Goal: Information Seeking & Learning: Learn about a topic

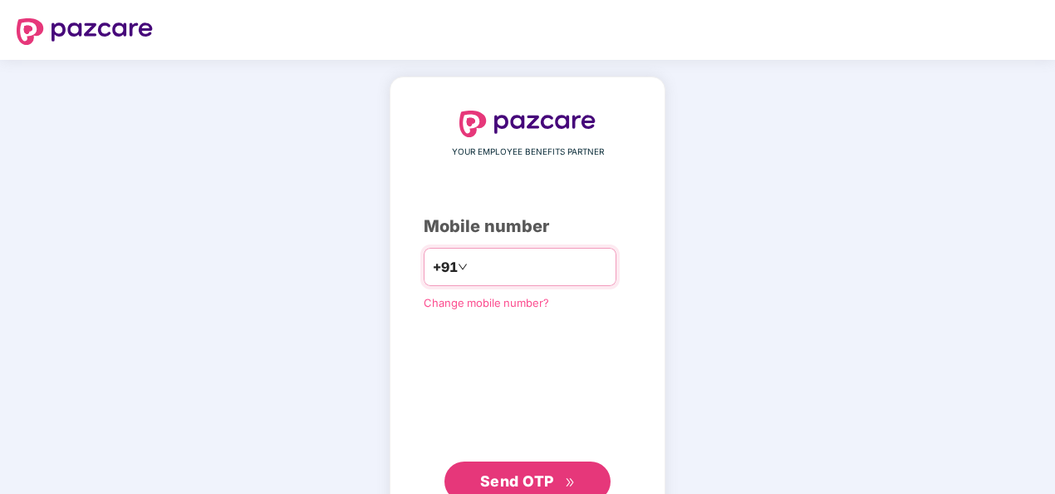
click at [498, 263] on input "number" at bounding box center [539, 266] width 136 height 27
type input "**********"
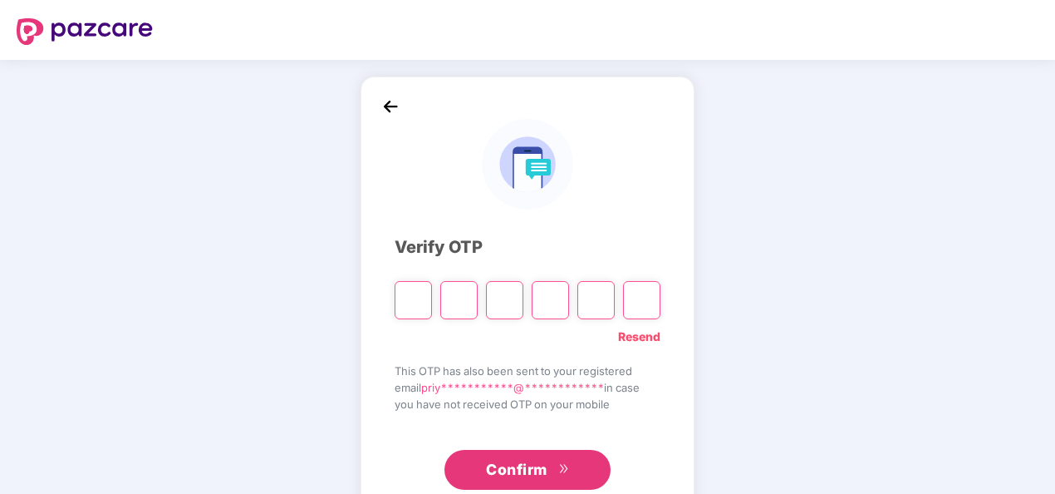
type input "*"
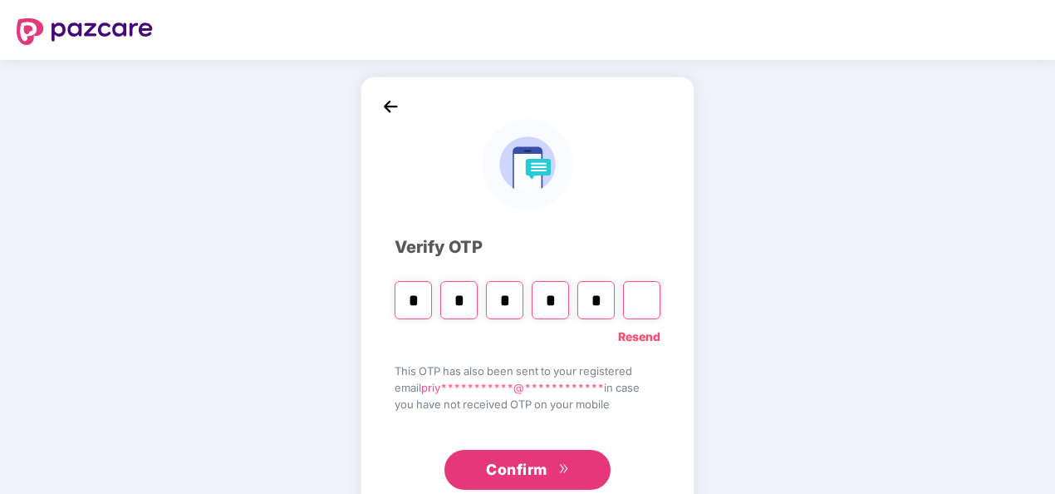
type input "*"
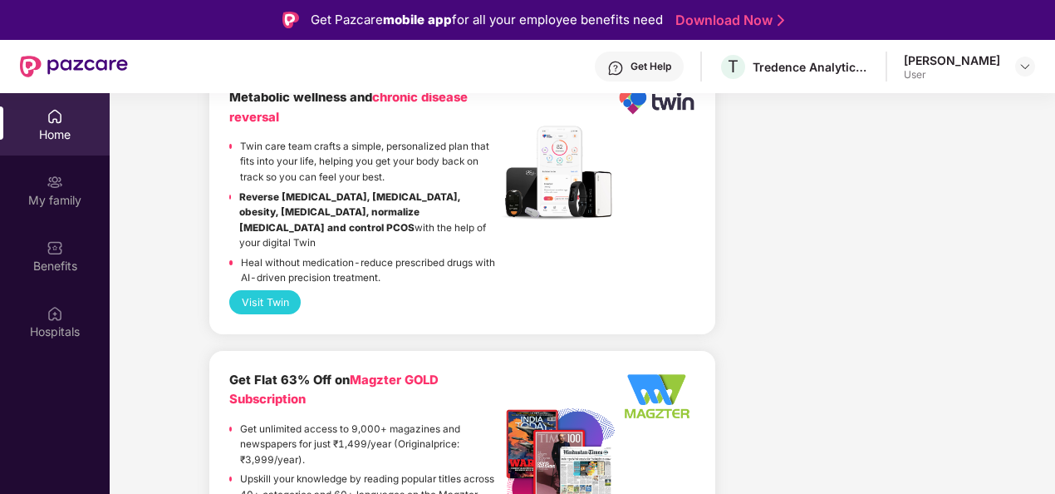
scroll to position [4135, 0]
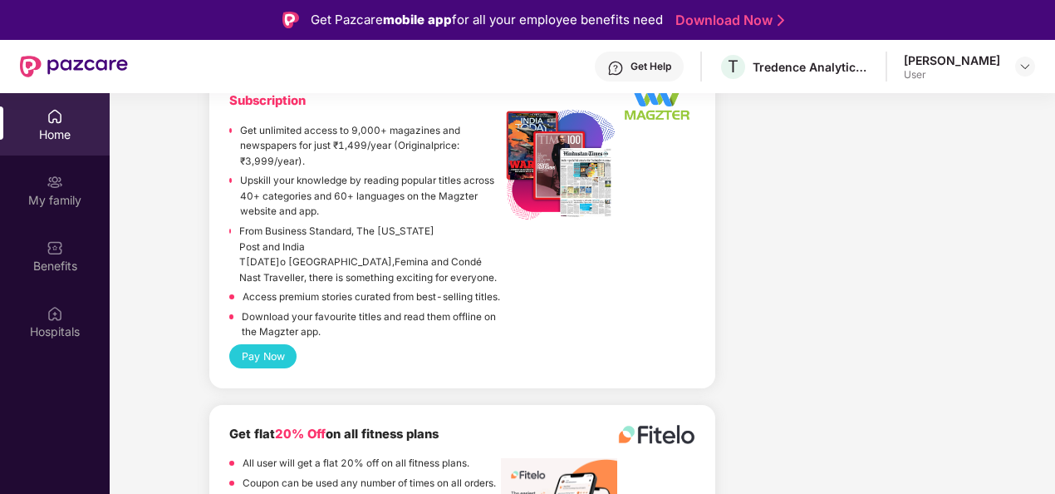
click at [936, 59] on div "[PERSON_NAME]" at bounding box center [952, 60] width 96 height 16
click at [1019, 69] on img at bounding box center [1025, 66] width 13 height 13
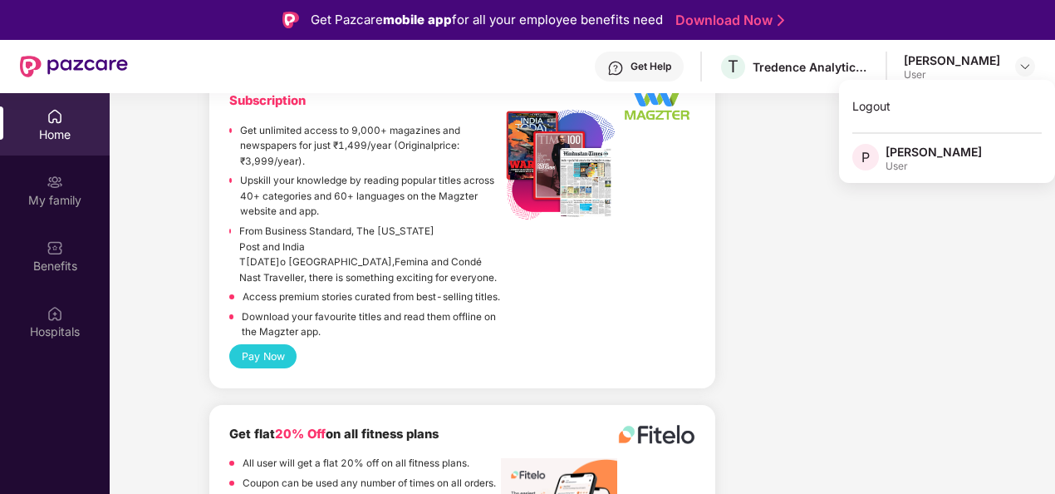
click at [906, 155] on div "[PERSON_NAME]" at bounding box center [934, 152] width 96 height 16
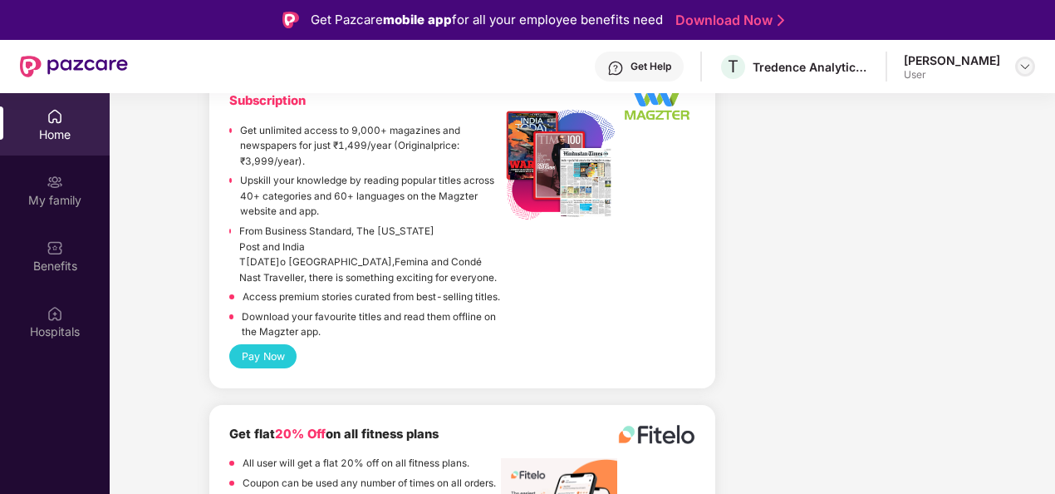
click at [1019, 67] on img at bounding box center [1025, 66] width 13 height 13
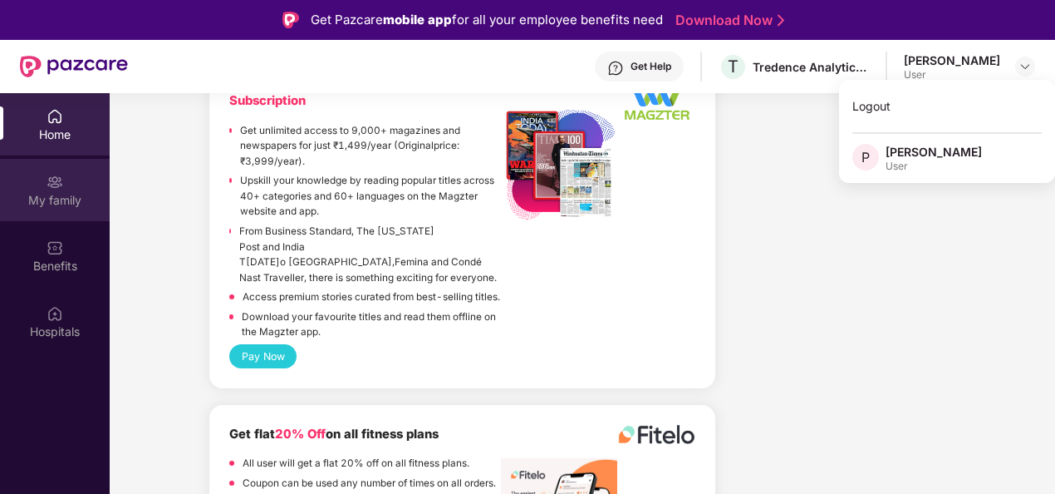
click at [56, 184] on img at bounding box center [55, 182] width 17 height 17
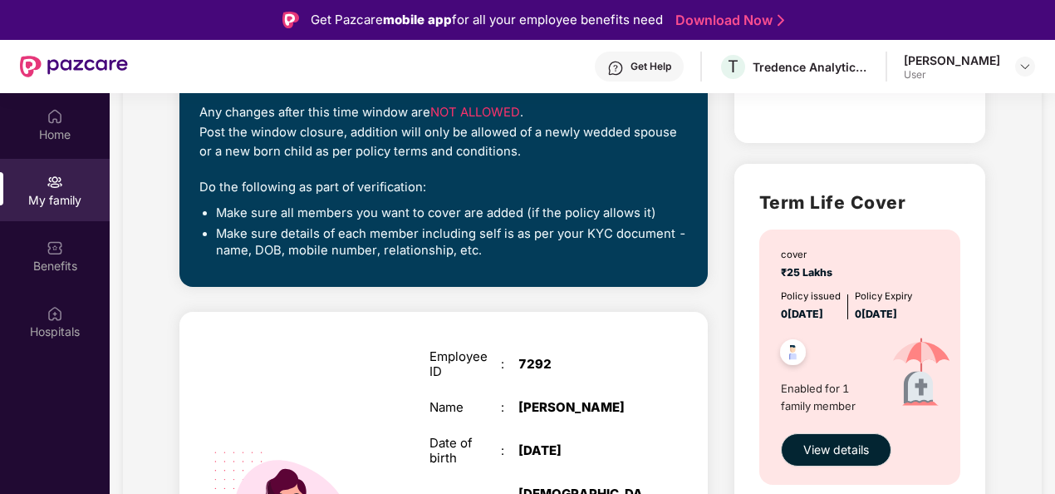
scroll to position [445, 0]
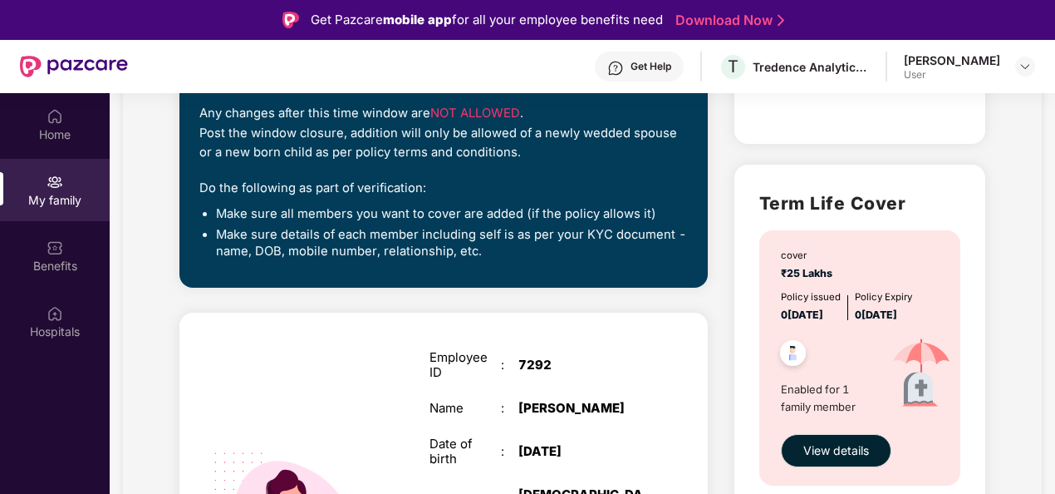
click at [530, 362] on div "7292" at bounding box center [581, 364] width 125 height 15
copy div "7292"
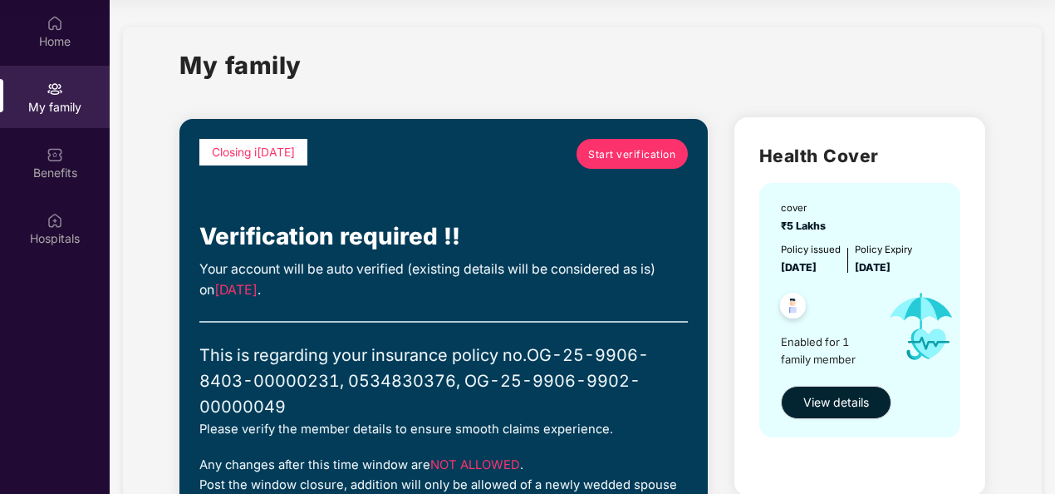
scroll to position [0, 0]
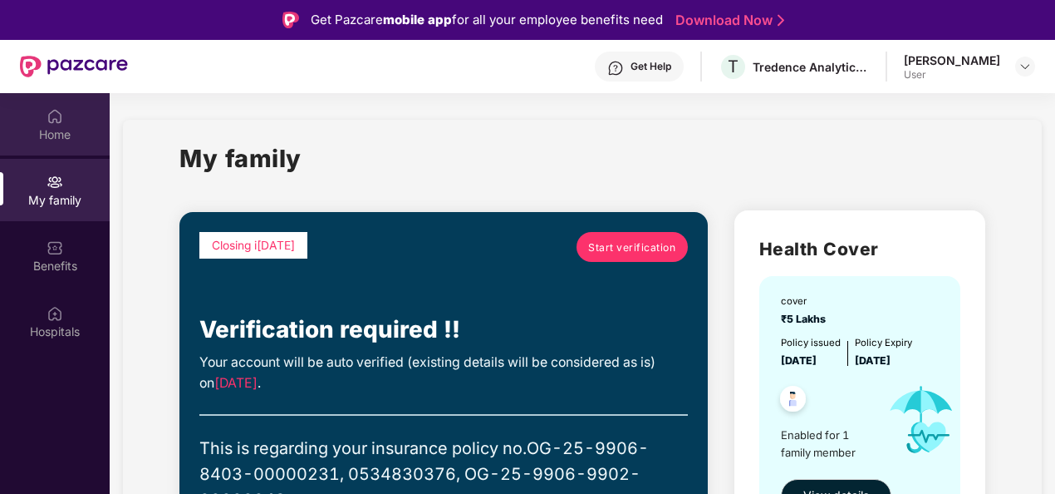
click at [52, 113] on img at bounding box center [55, 116] width 17 height 17
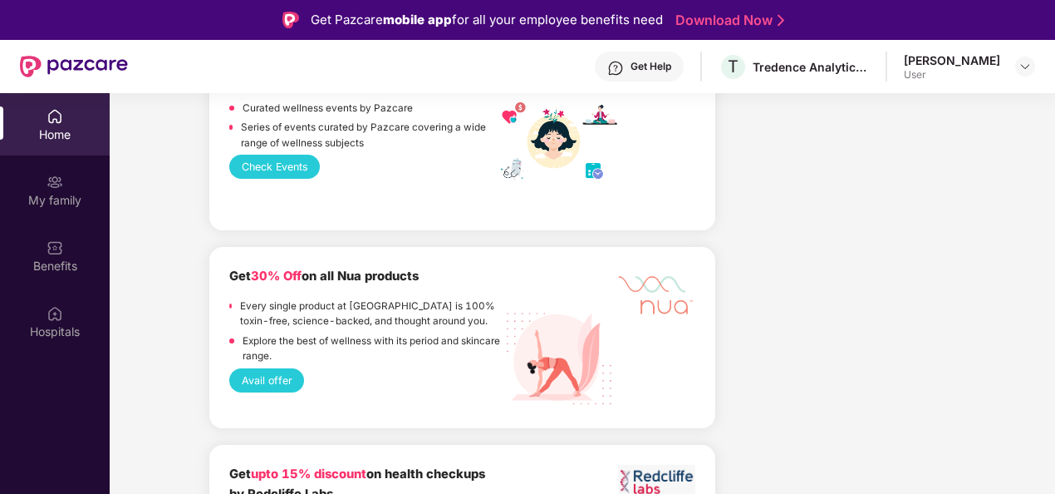
scroll to position [2369, 0]
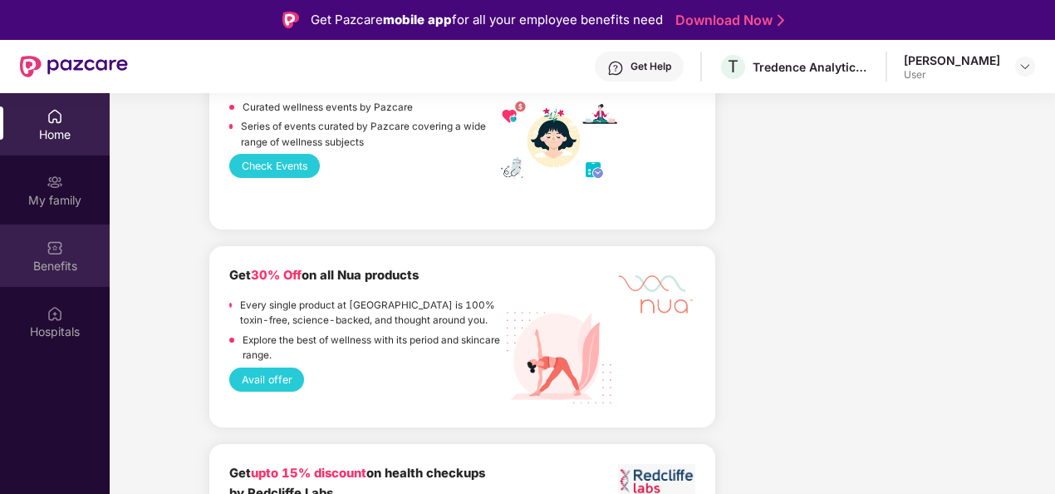
click at [59, 256] on div "Benefits" at bounding box center [55, 255] width 110 height 62
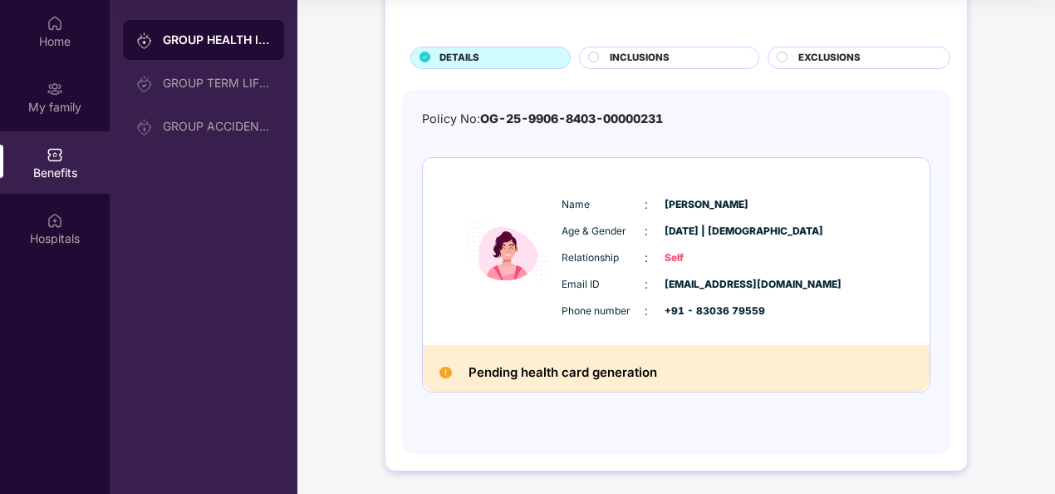
scroll to position [0, 0]
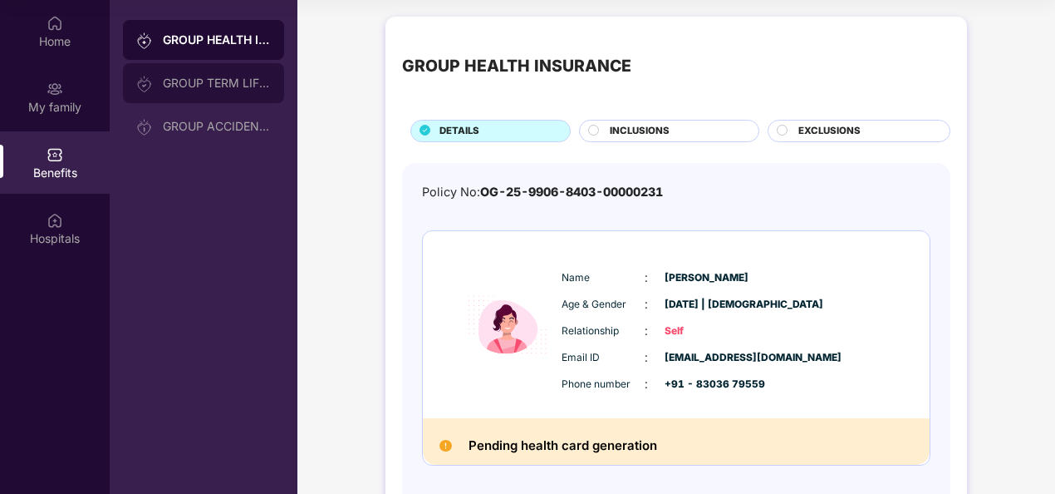
click at [203, 85] on div "GROUP TERM LIFE INSURANCE" at bounding box center [217, 82] width 108 height 13
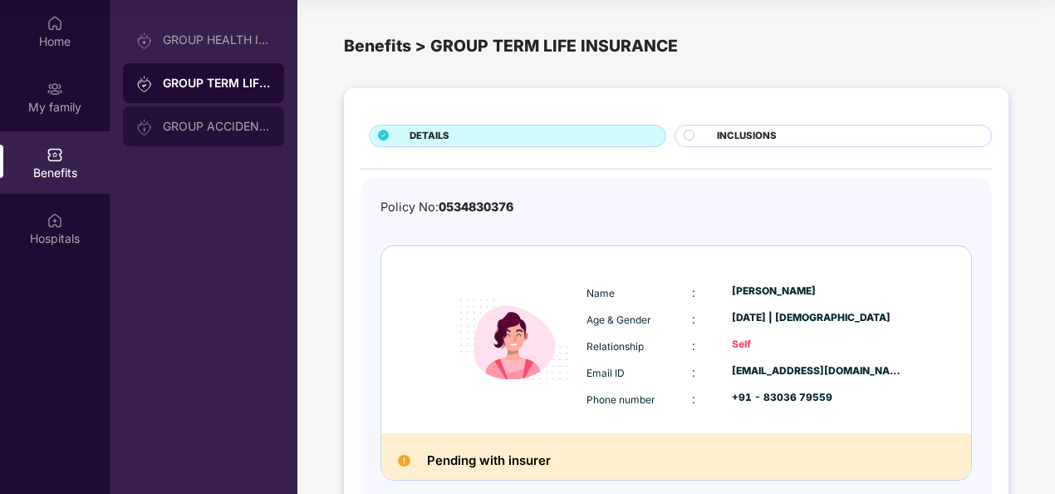
click at [204, 128] on div "GROUP ACCIDENTAL INSURANCE" at bounding box center [217, 126] width 108 height 13
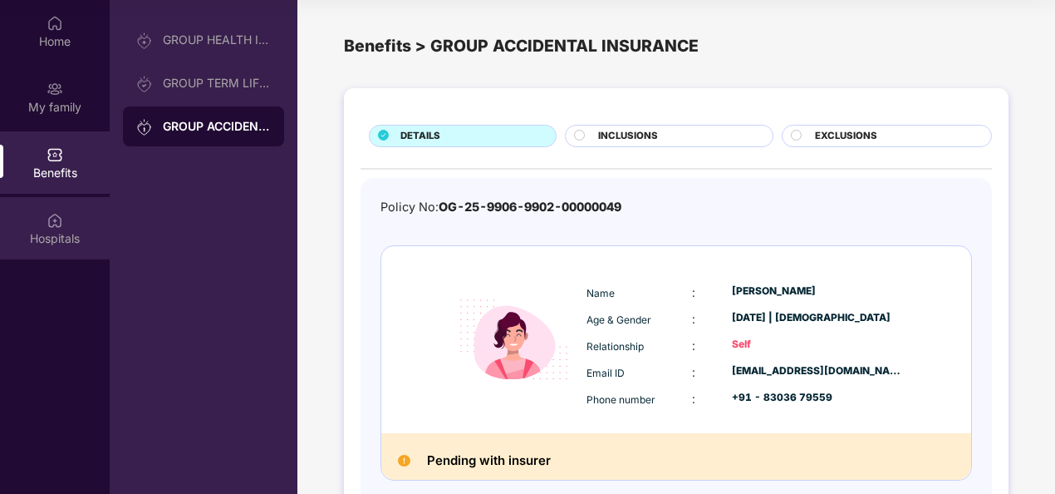
click at [65, 213] on div "Hospitals" at bounding box center [55, 228] width 110 height 62
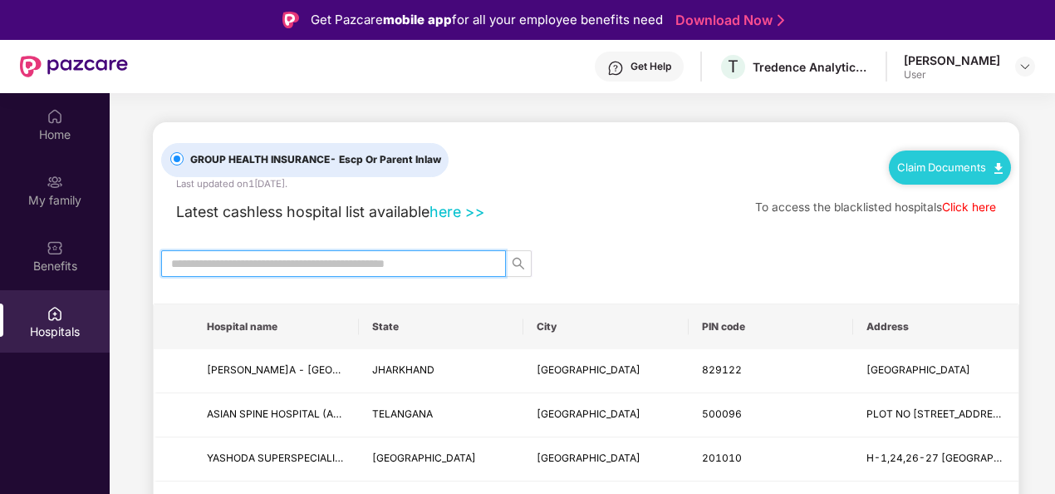
click at [253, 263] on input "text" at bounding box center [327, 263] width 312 height 18
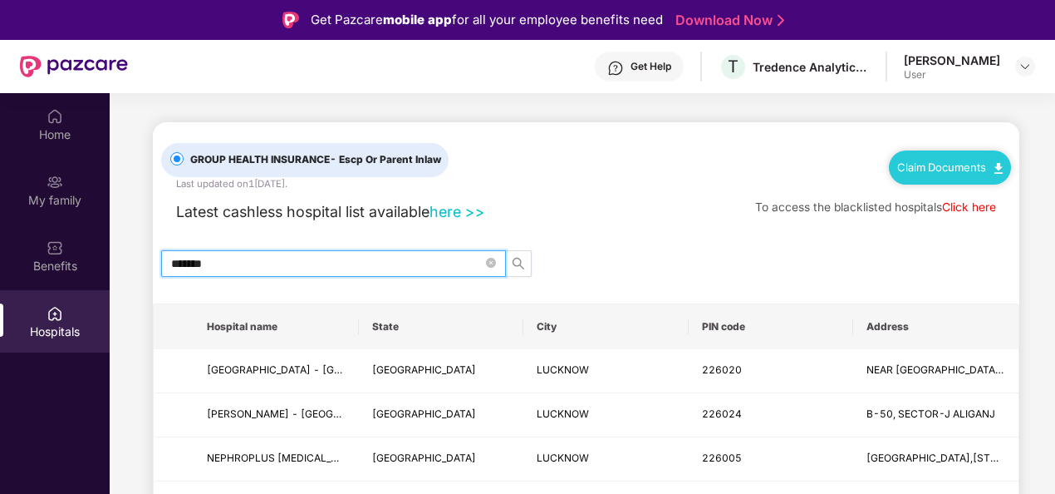
click at [210, 263] on input "*******" at bounding box center [327, 263] width 312 height 18
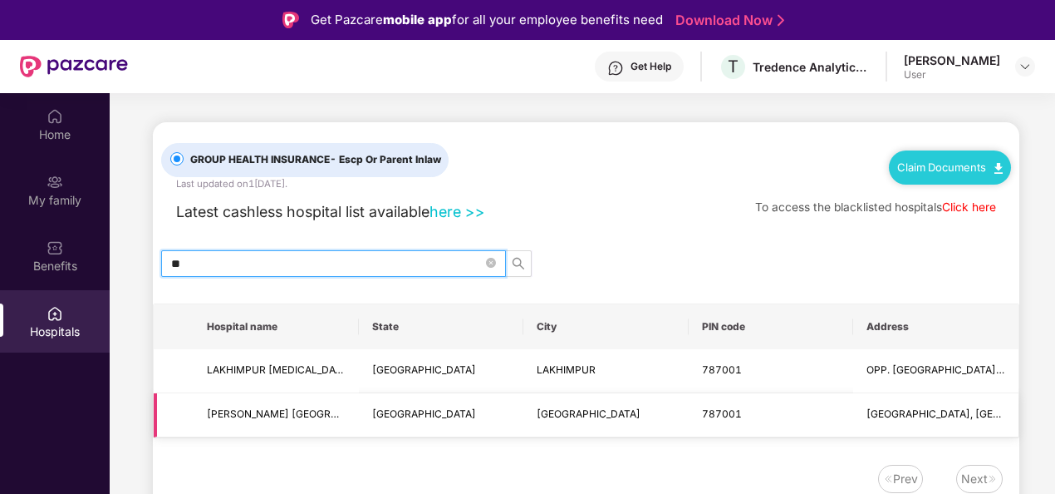
type input "*"
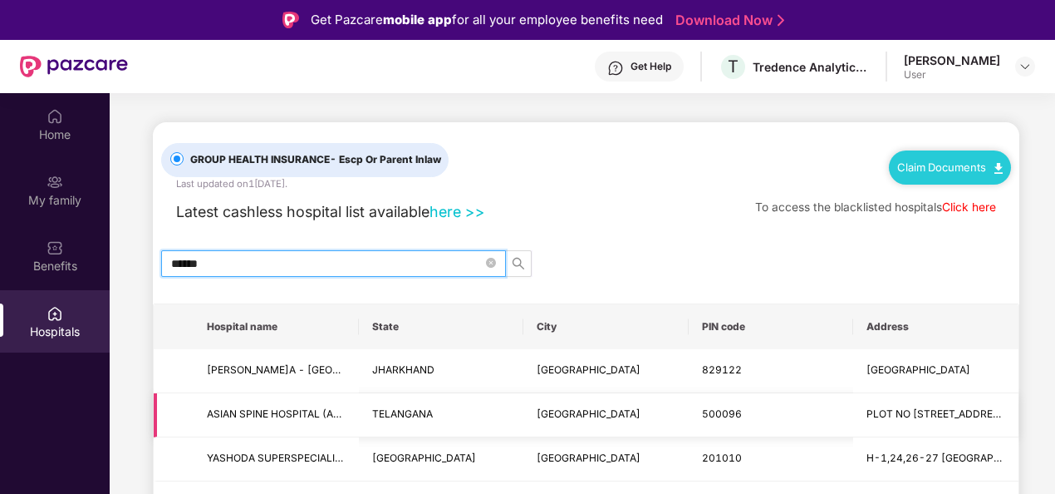
type input "*******"
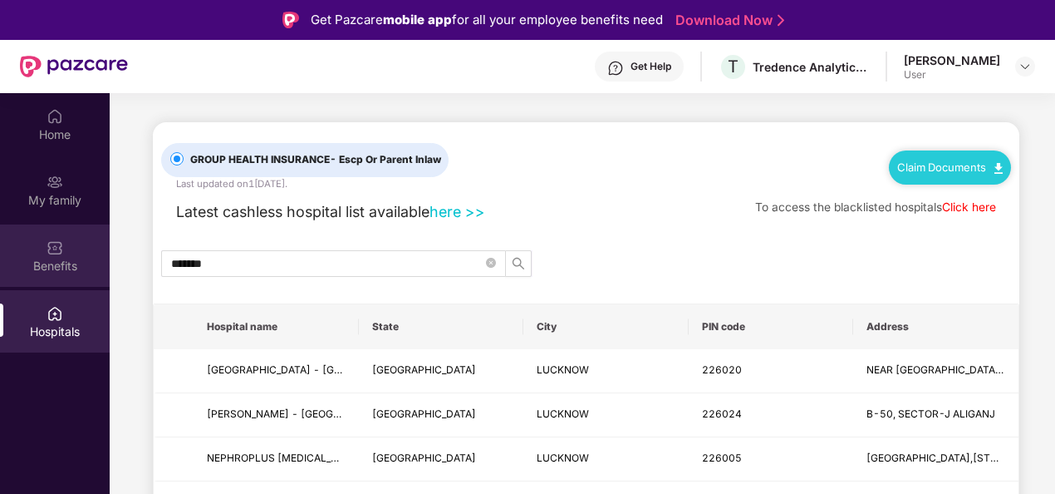
click at [47, 248] on img at bounding box center [55, 247] width 17 height 17
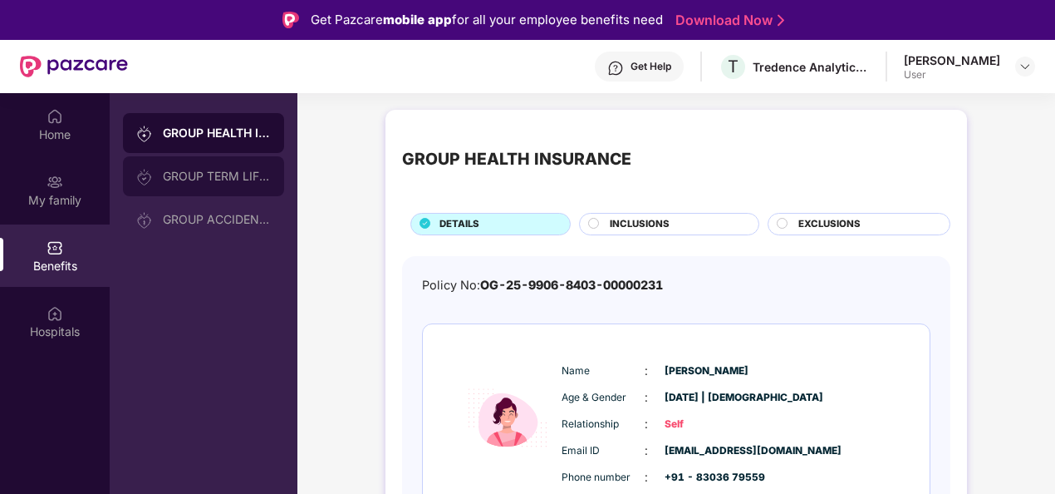
click at [233, 168] on div "GROUP TERM LIFE INSURANCE" at bounding box center [203, 176] width 161 height 40
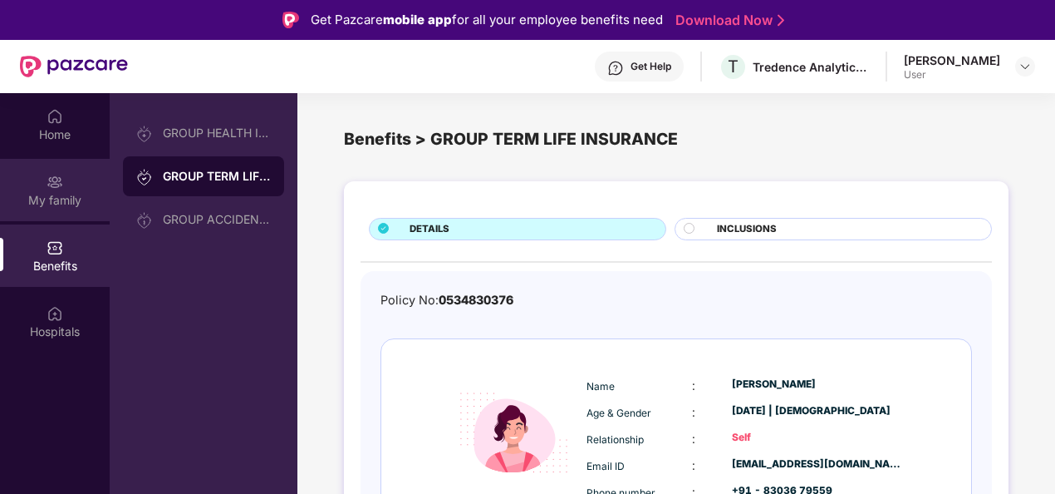
click at [55, 198] on div "My family" at bounding box center [55, 200] width 110 height 17
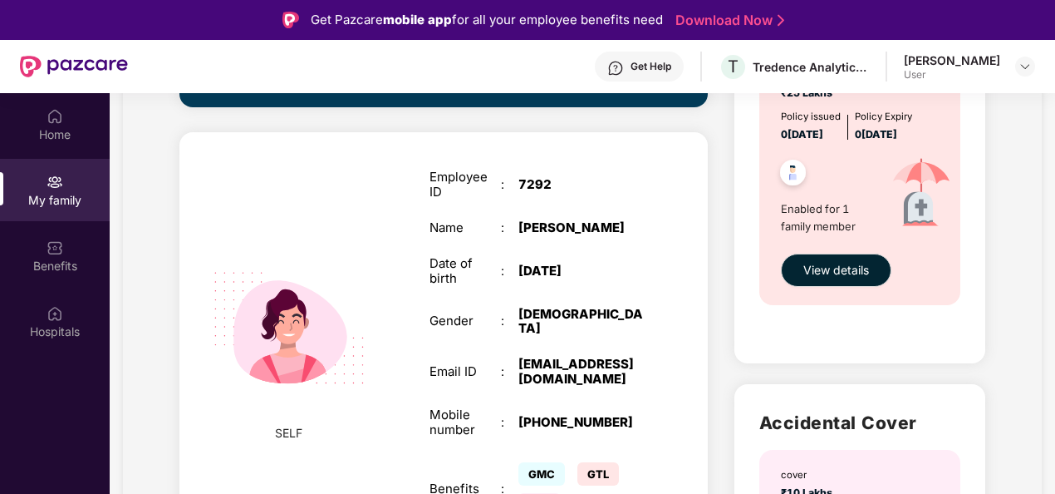
scroll to position [624, 0]
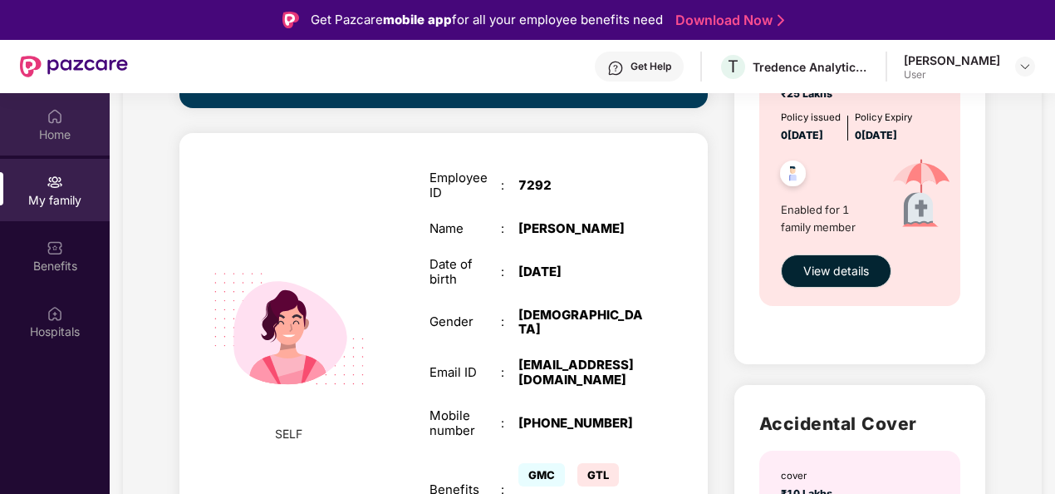
click at [52, 139] on div "Home" at bounding box center [55, 134] width 110 height 17
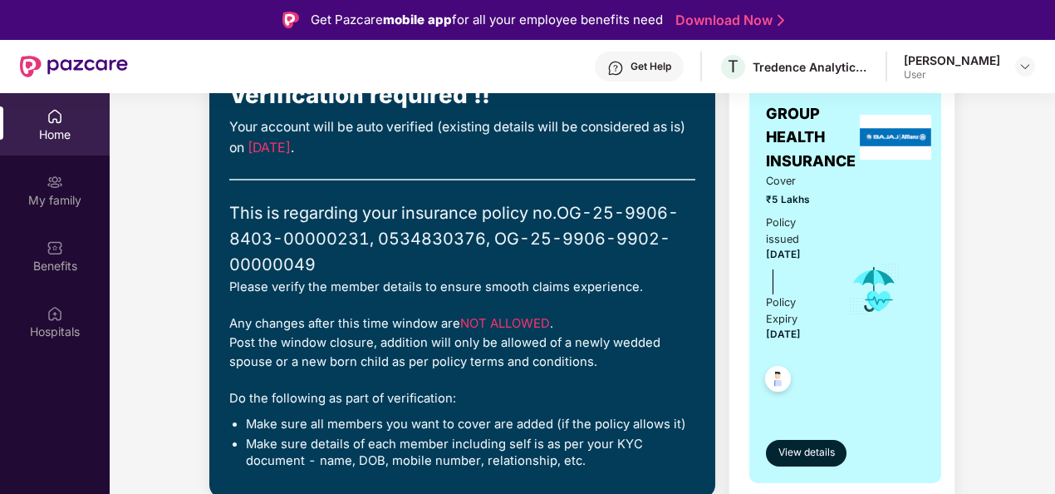
scroll to position [0, 0]
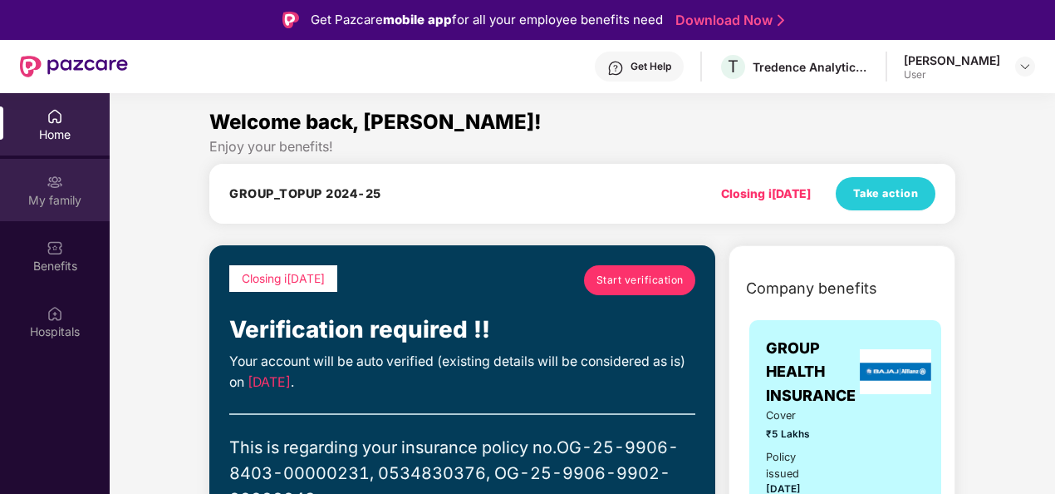
click at [58, 173] on div at bounding box center [55, 180] width 17 height 17
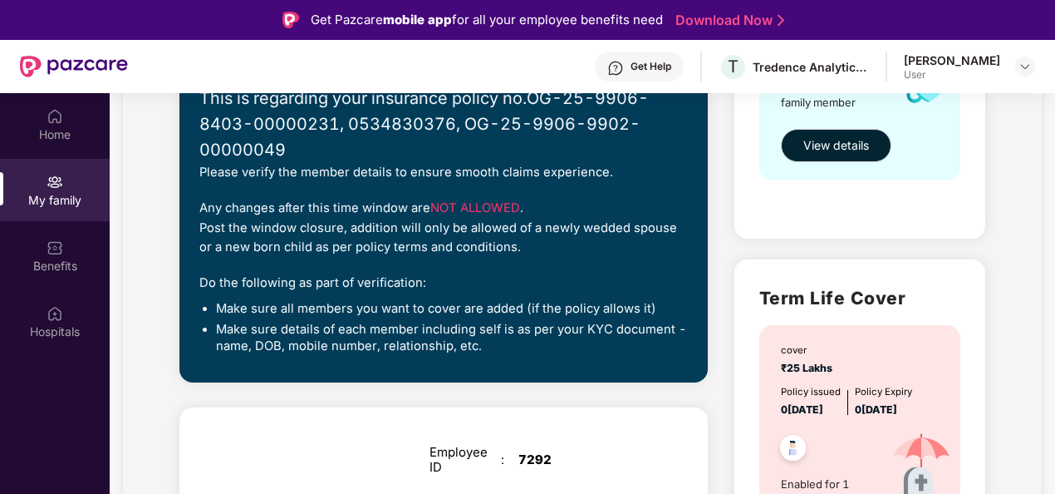
scroll to position [351, 0]
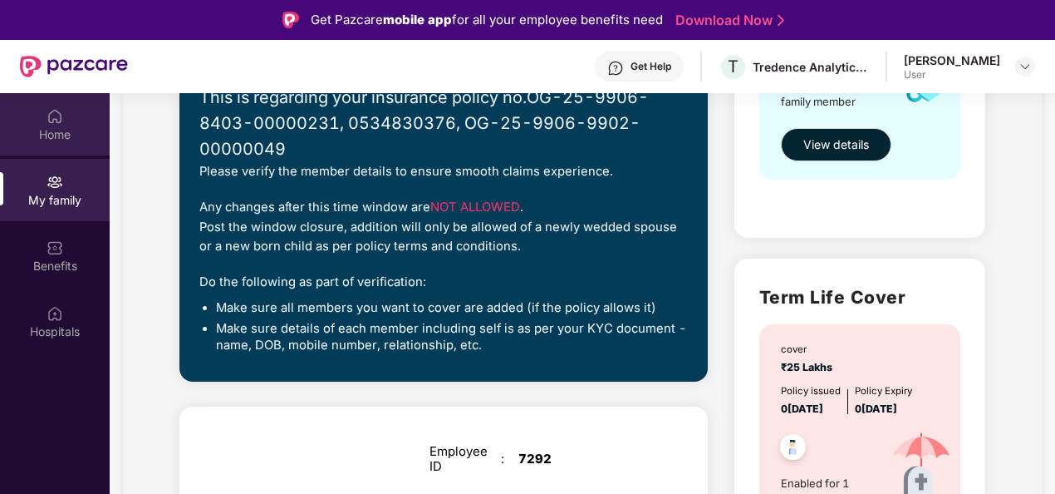
click at [63, 113] on div "Home" at bounding box center [55, 124] width 110 height 62
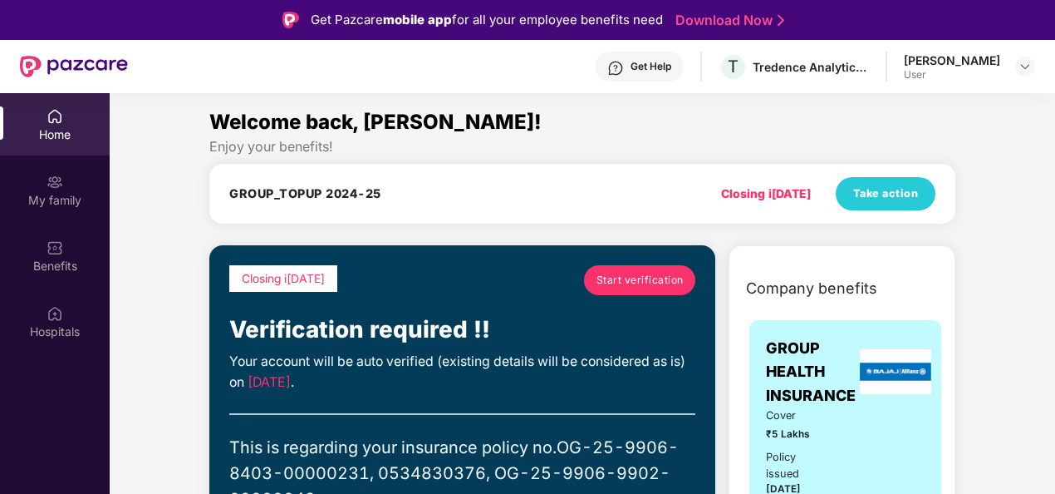
click at [63, 113] on div "Home" at bounding box center [55, 124] width 110 height 62
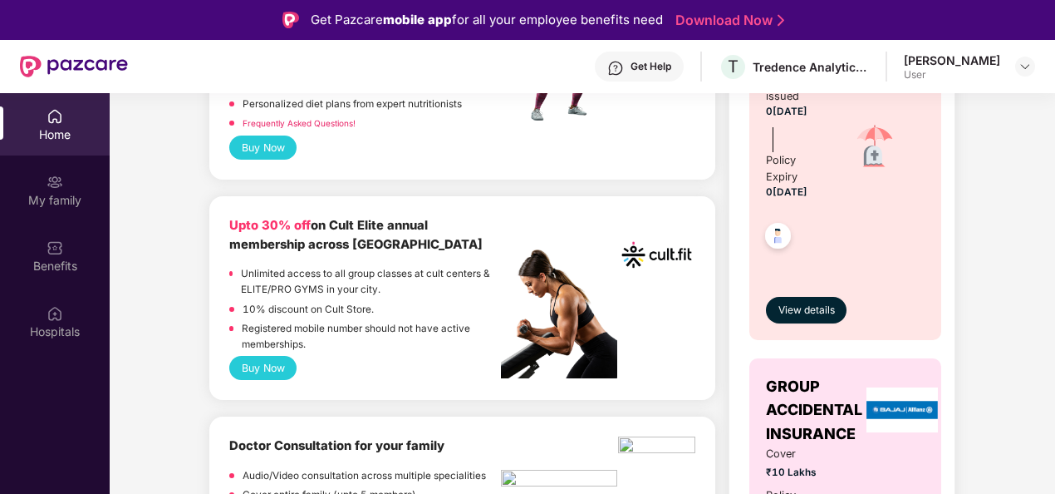
scroll to position [794, 0]
